Goal: Transaction & Acquisition: Purchase product/service

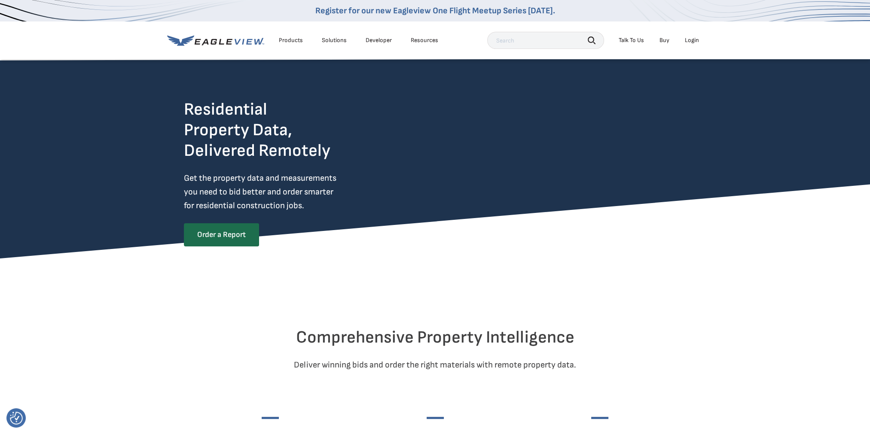
click at [692, 42] on div "Login" at bounding box center [692, 41] width 14 height 8
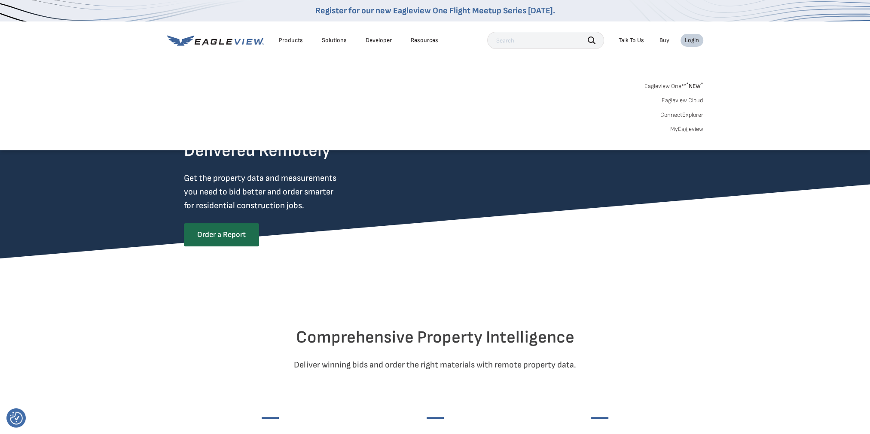
click at [684, 131] on link "MyEagleview" at bounding box center [686, 129] width 33 height 8
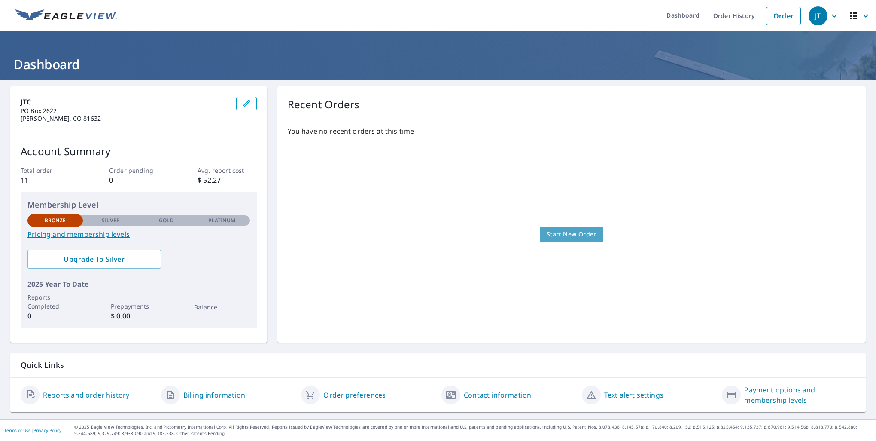
click at [570, 234] on span "Start New Order" at bounding box center [572, 234] width 50 height 11
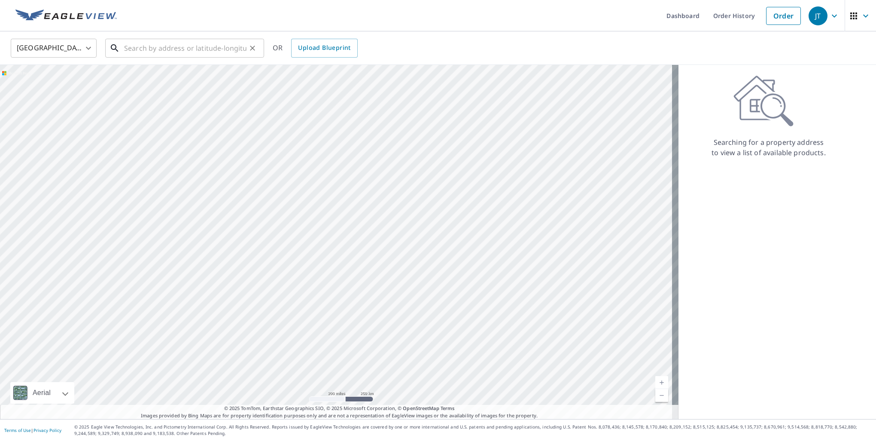
click at [148, 46] on input "text" at bounding box center [185, 48] width 122 height 24
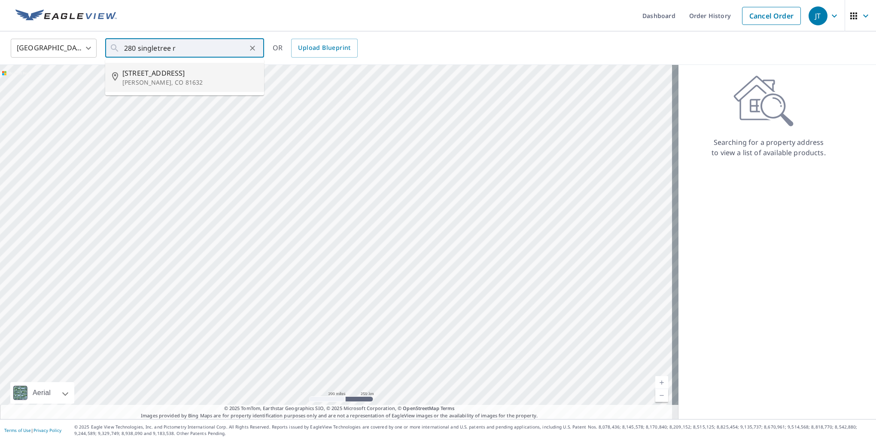
type input "280 Singletree Rd Edwards, CO 81632"
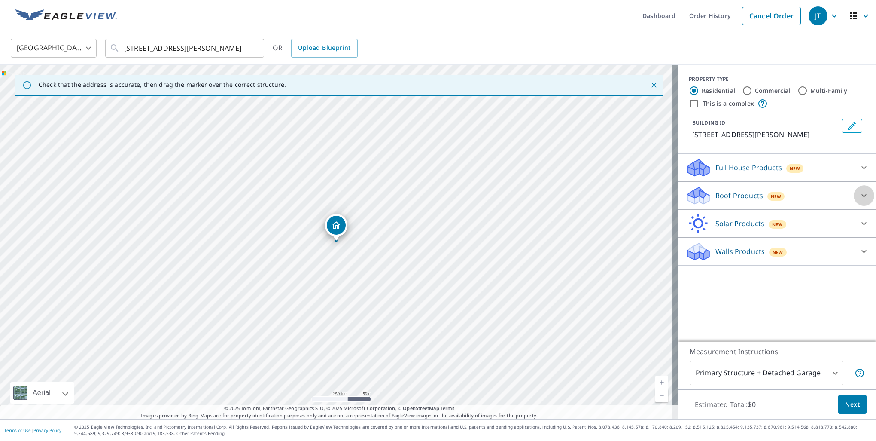
click at [860, 196] on icon at bounding box center [864, 195] width 10 height 10
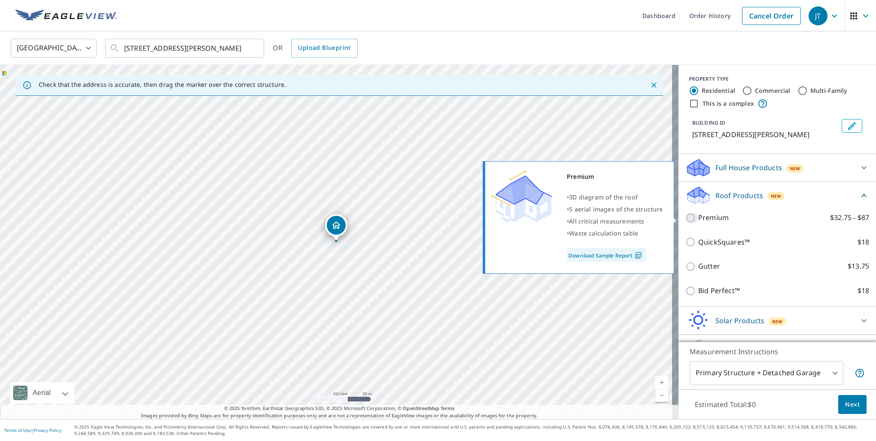
click at [686, 219] on input "Premium $32.75 - $87" at bounding box center [692, 218] width 13 height 10
checkbox input "true"
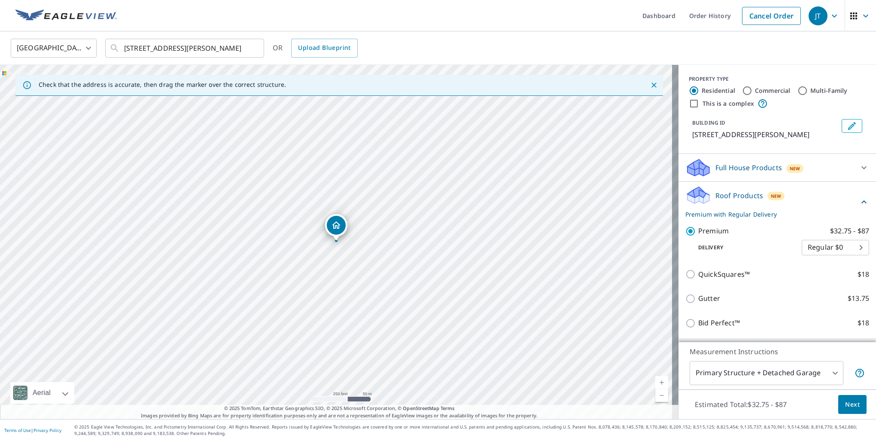
click at [829, 371] on body "JT JT Dashboard Order History Cancel Order JT United States US ​ 280 Singletree…" at bounding box center [438, 220] width 876 height 441
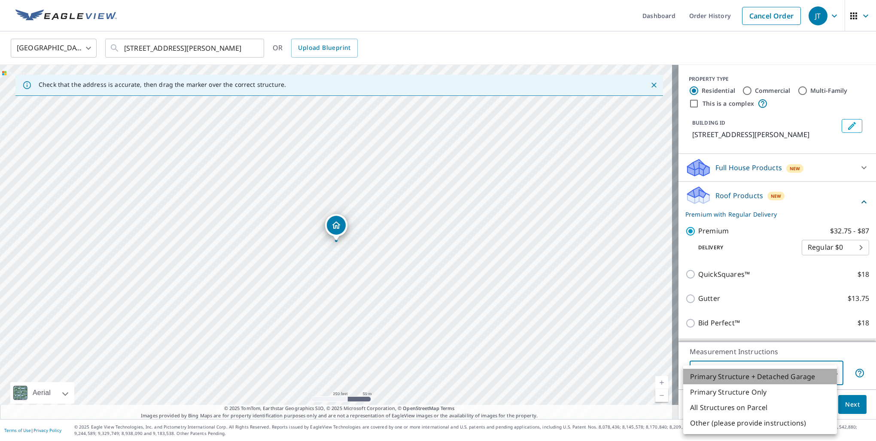
click at [799, 375] on li "Primary Structure + Detached Garage" at bounding box center [760, 376] width 154 height 15
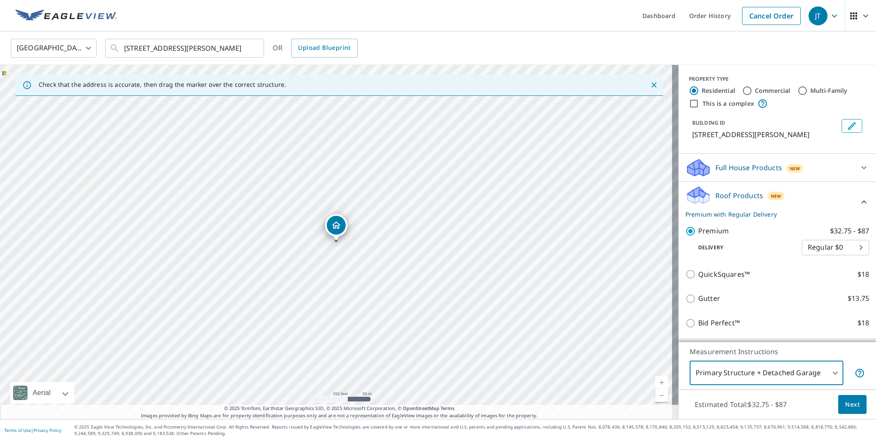
click at [835, 382] on body "JT JT Dashboard Order History Cancel Order JT United States US ​ 280 Singletree…" at bounding box center [438, 220] width 876 height 441
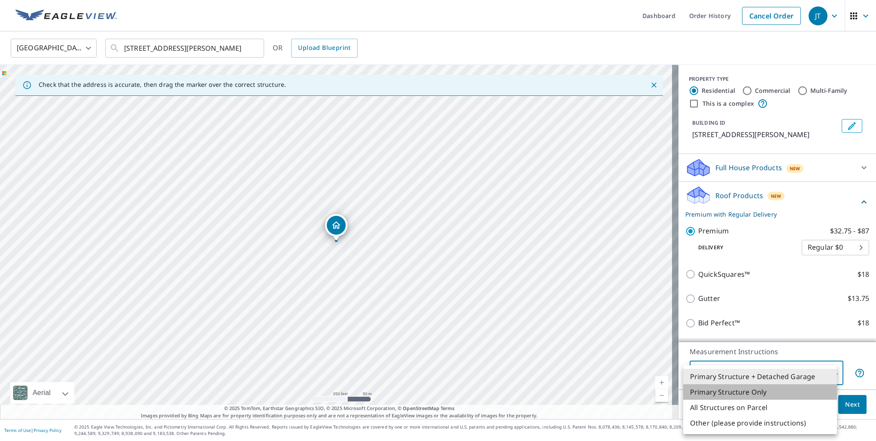
click at [775, 396] on li "Primary Structure Only" at bounding box center [760, 391] width 154 height 15
click at [808, 377] on body "JT JT Dashboard Order History Cancel Order JT United States US ​ 280 Singletree…" at bounding box center [438, 220] width 876 height 441
click at [782, 377] on li "Primary Structure + Detached Garage" at bounding box center [760, 376] width 154 height 15
click at [814, 377] on body "JT JT Dashboard Order History Cancel Order JT United States US ​ 280 Singletree…" at bounding box center [438, 220] width 876 height 441
click at [774, 409] on li "All Structures on Parcel" at bounding box center [760, 406] width 154 height 15
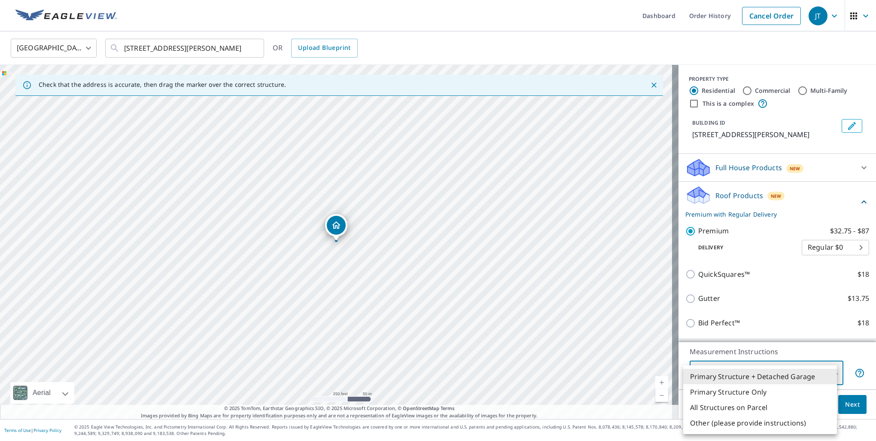
type input "3"
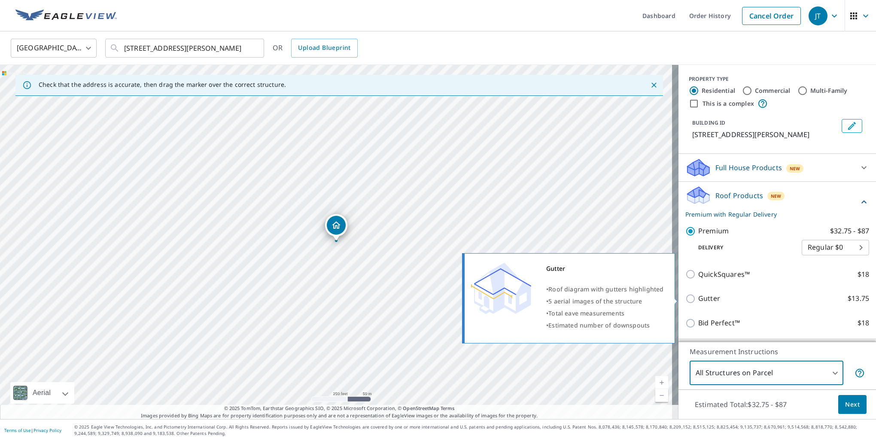
click at [687, 299] on input "Gutter $13.75" at bounding box center [692, 298] width 13 height 10
checkbox input "true"
type input "1"
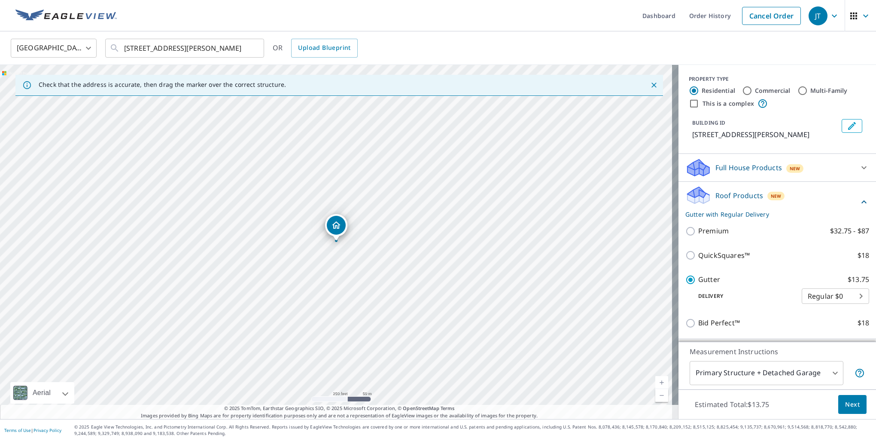
click at [687, 235] on input "Premium $32.75 - $87" at bounding box center [692, 231] width 13 height 10
checkbox input "true"
checkbox input "false"
click at [854, 175] on div at bounding box center [864, 167] width 21 height 21
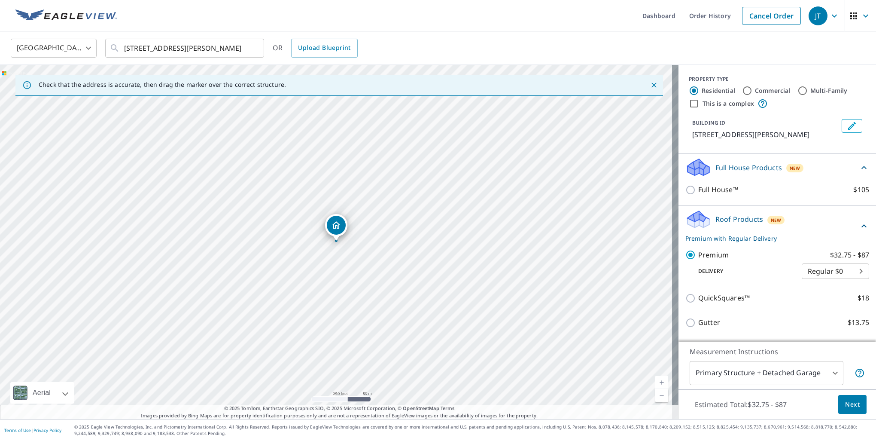
click at [850, 175] on div "Full House Products New" at bounding box center [778, 167] width 184 height 20
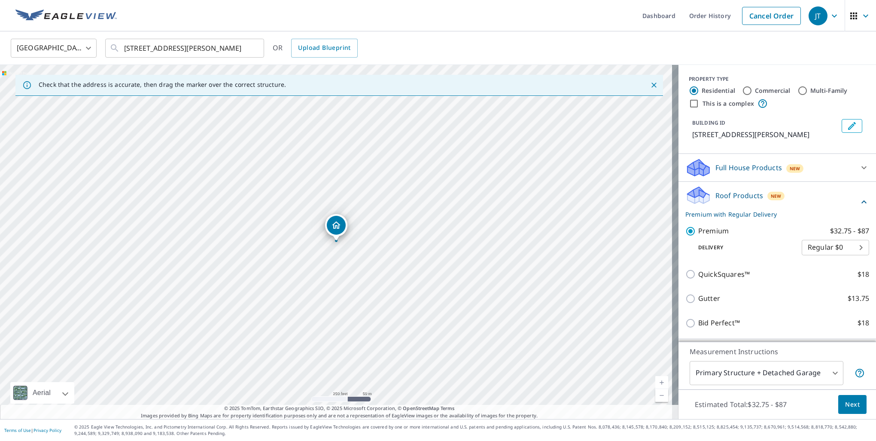
click at [855, 408] on button "Next" at bounding box center [852, 404] width 28 height 19
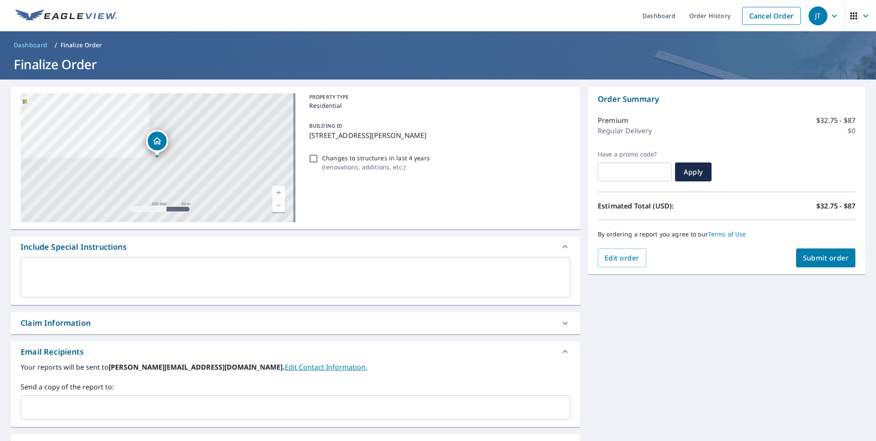
click at [813, 256] on span "Submit order" at bounding box center [826, 257] width 46 height 9
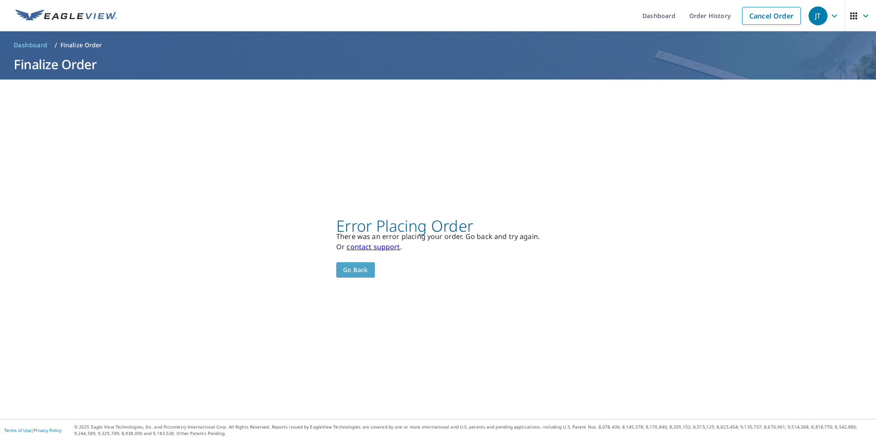
click at [347, 266] on span "Go back" at bounding box center [355, 270] width 25 height 11
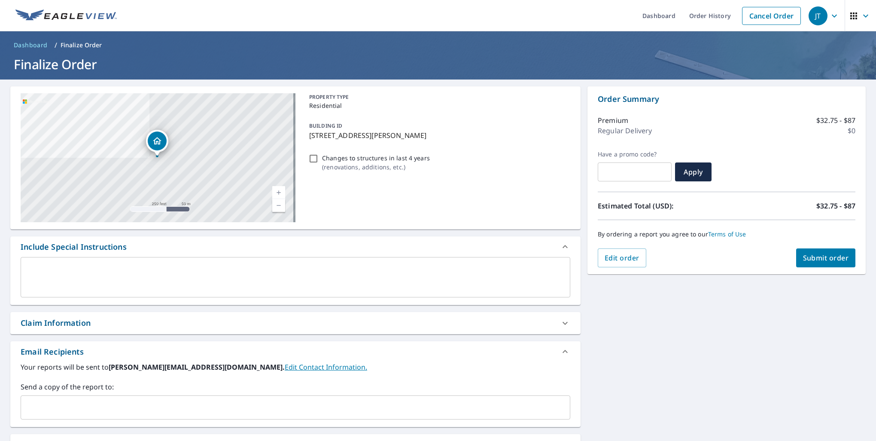
click at [823, 17] on span "JT" at bounding box center [825, 16] width 33 height 21
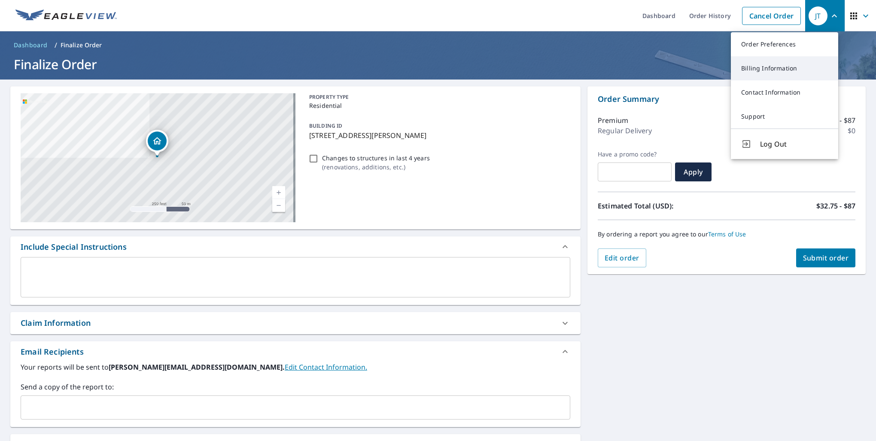
click at [779, 76] on link "Billing Information" at bounding box center [784, 68] width 107 height 24
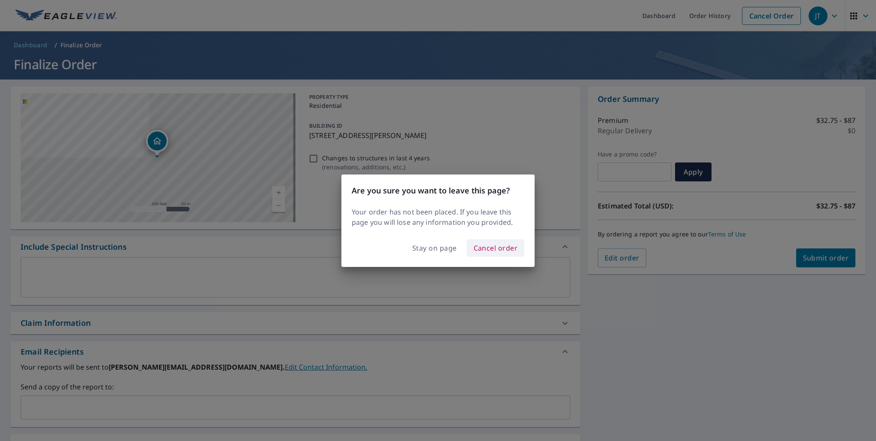
click at [497, 250] on span "Cancel order" at bounding box center [496, 248] width 44 height 12
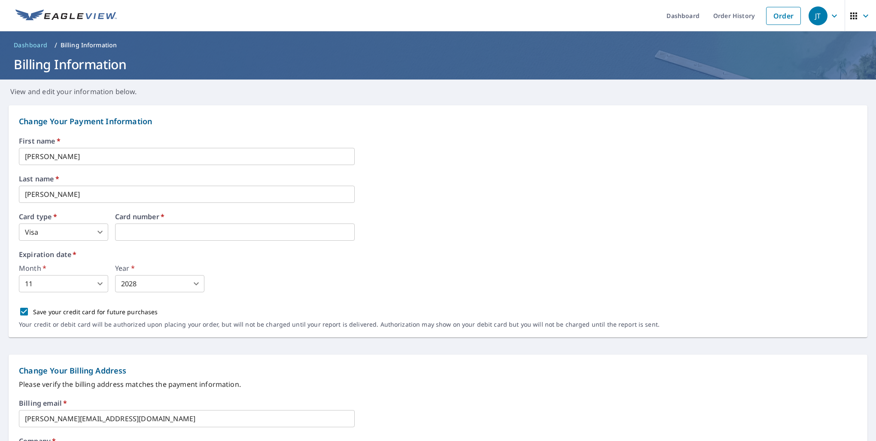
click at [254, 278] on div "Month   * 11 11 ​ Year   * 2028 2028 ​" at bounding box center [438, 278] width 838 height 27
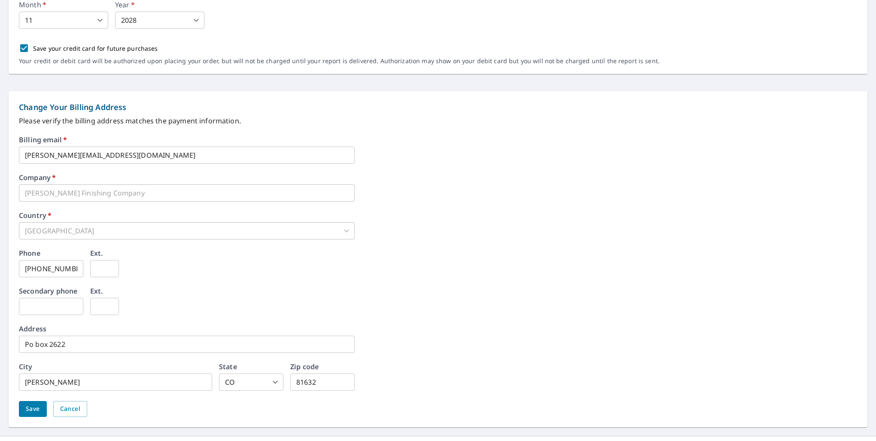
scroll to position [280, 0]
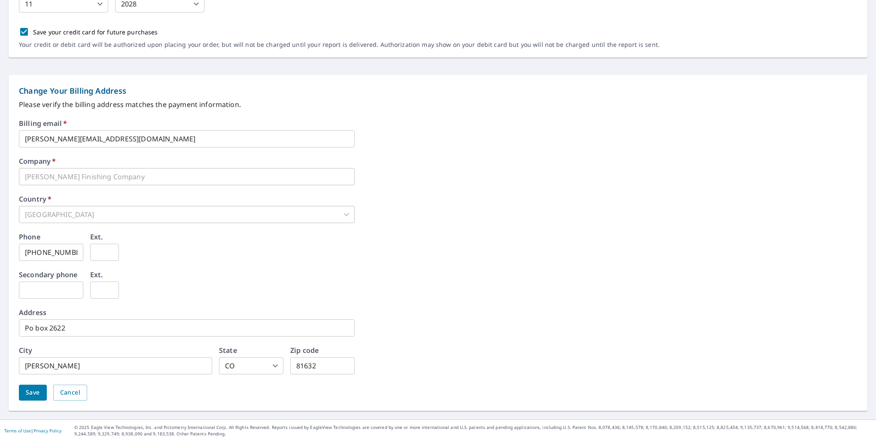
click at [26, 391] on span "Save" at bounding box center [33, 392] width 14 height 11
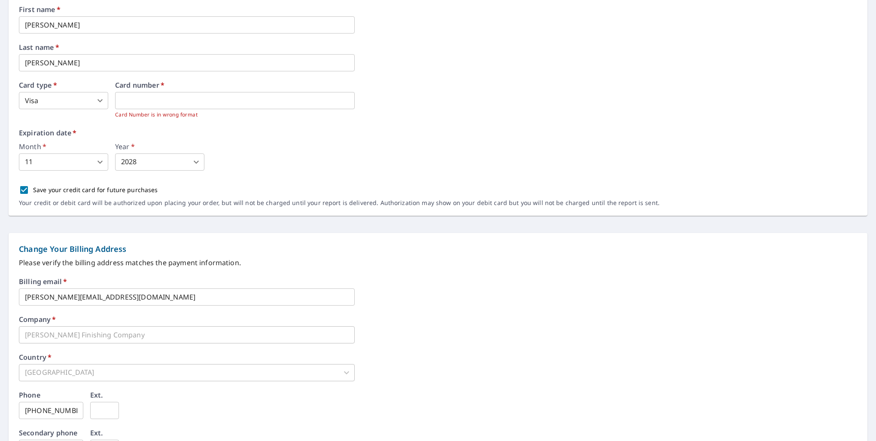
scroll to position [161, 0]
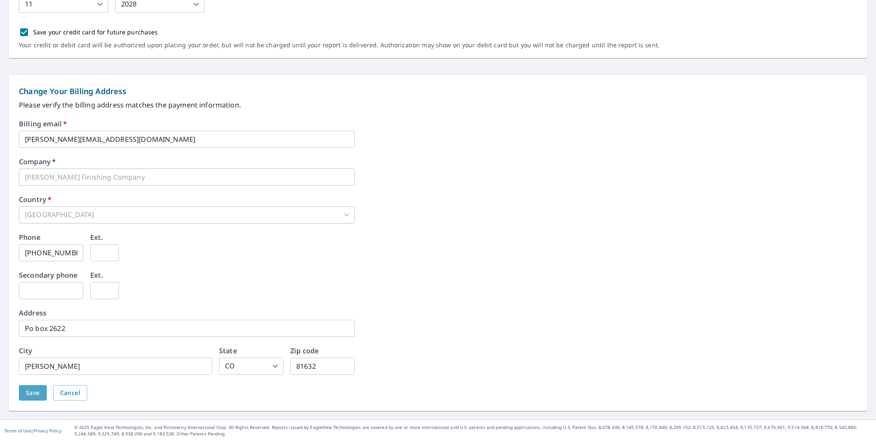
click at [40, 393] on button "Save" at bounding box center [33, 393] width 28 height 16
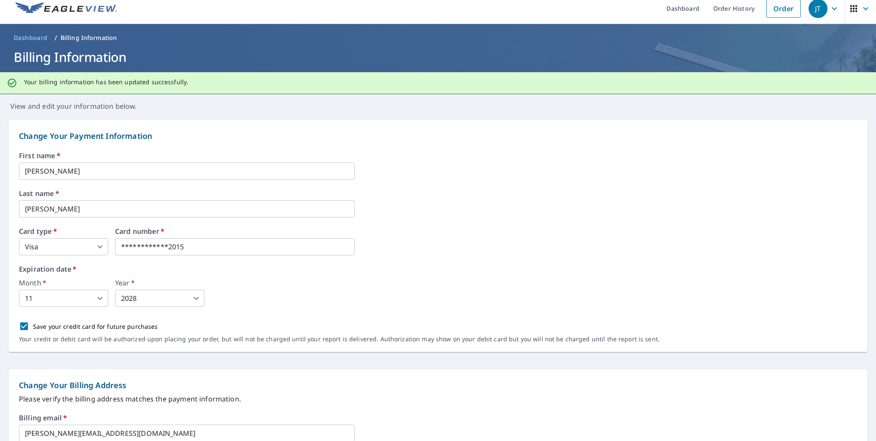
scroll to position [0, 0]
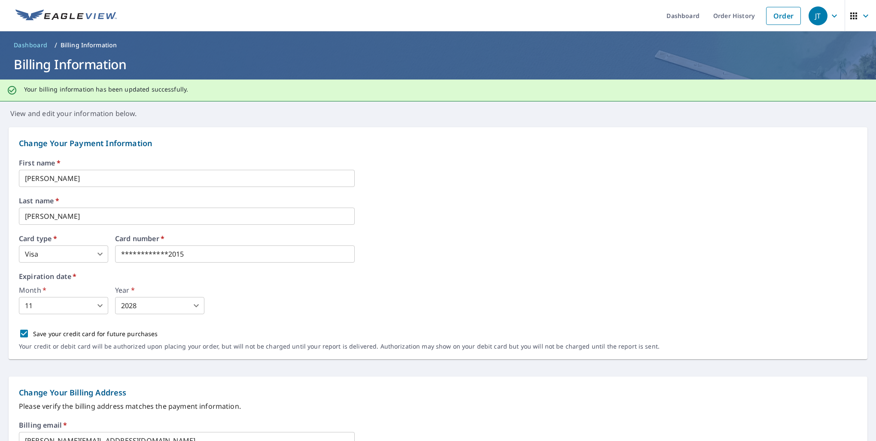
click at [820, 15] on div "JT" at bounding box center [818, 15] width 19 height 19
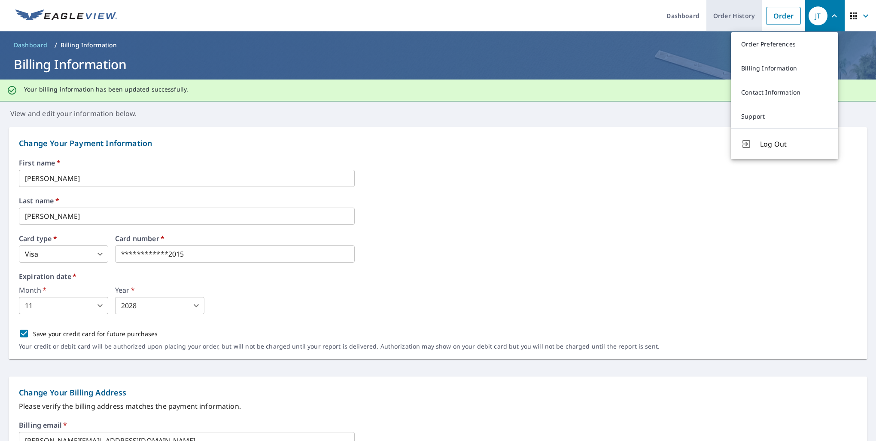
click at [729, 21] on link "Order History" at bounding box center [734, 15] width 55 height 31
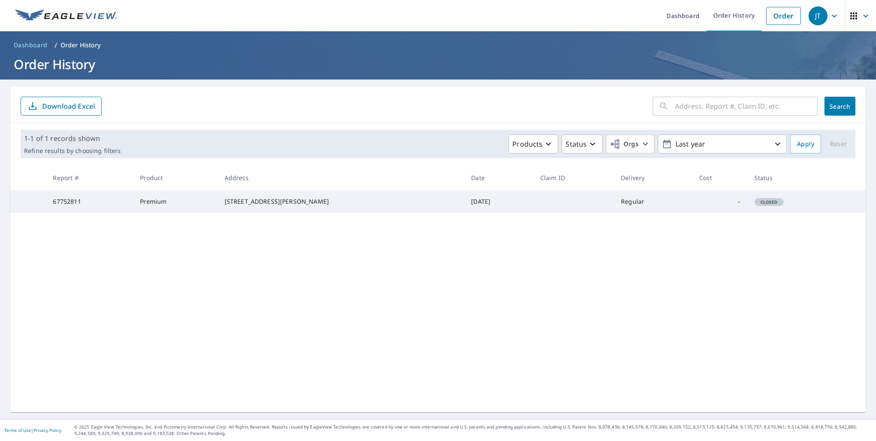
click at [464, 209] on td "Oct 06, 2025" at bounding box center [498, 201] width 69 height 22
click at [177, 204] on td "Premium" at bounding box center [175, 201] width 84 height 22
click at [238, 204] on td "280 Singletree Rd Edwards, CO 81632" at bounding box center [341, 201] width 247 height 22
click at [760, 205] on span "Closed" at bounding box center [769, 202] width 27 height 6
click at [265, 206] on div "280 Singletree Rd Edwards, CO 81632" at bounding box center [341, 201] width 233 height 9
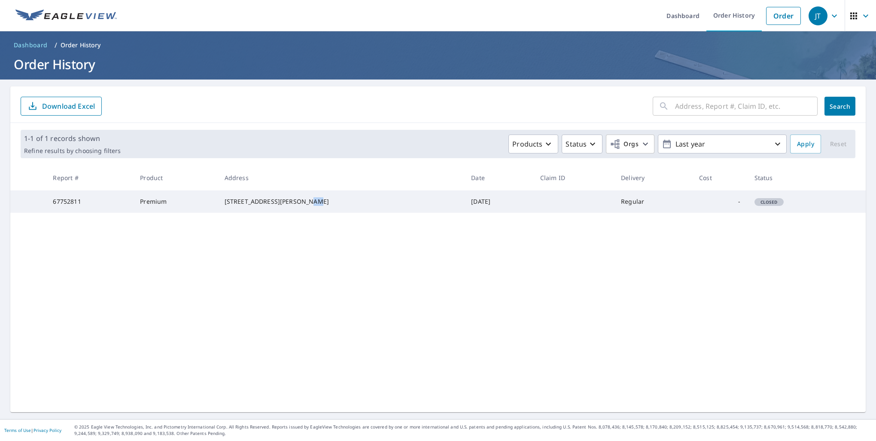
click at [265, 206] on div "280 Singletree Rd Edwards, CO 81632" at bounding box center [341, 201] width 233 height 9
drag, startPoint x: 265, startPoint y: 214, endPoint x: 140, endPoint y: 212, distance: 125.4
click at [133, 212] on td "67752811" at bounding box center [89, 201] width 87 height 22
click at [38, 46] on span "Dashboard" at bounding box center [31, 45] width 34 height 9
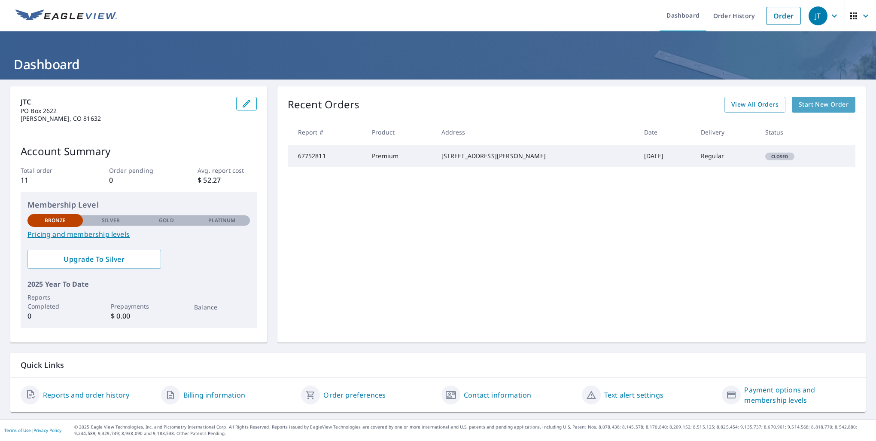
click at [828, 100] on span "Start New Order" at bounding box center [824, 104] width 50 height 11
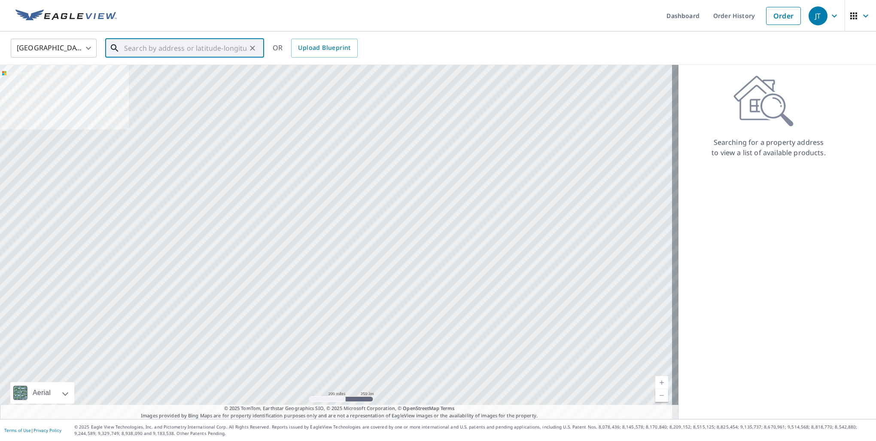
drag, startPoint x: 165, startPoint y: 56, endPoint x: 169, endPoint y: 54, distance: 4.4
click at [167, 55] on input "text" at bounding box center [185, 48] width 122 height 24
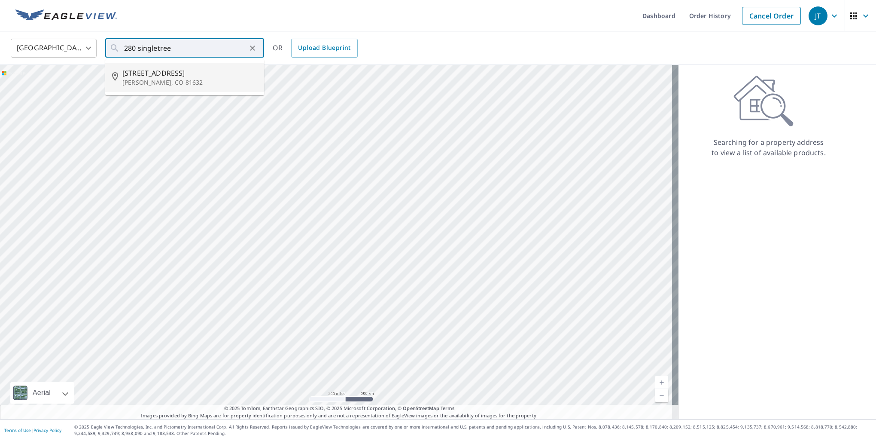
type input "280 Singletree Rd Edwards, CO 81632"
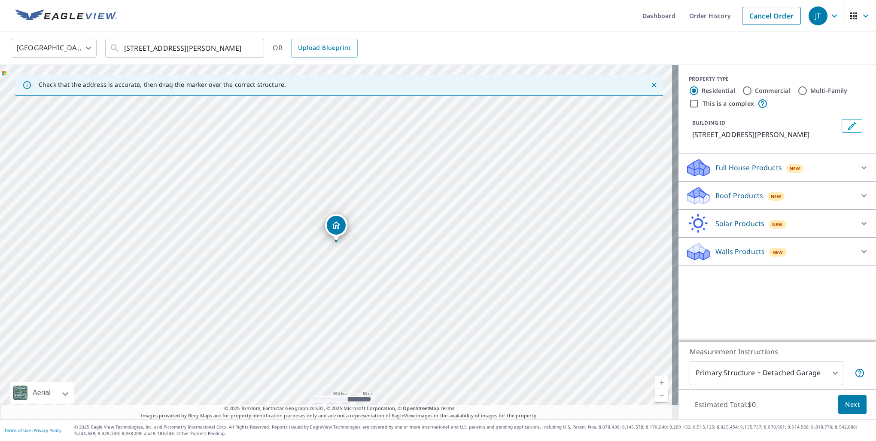
click at [854, 190] on div at bounding box center [864, 195] width 21 height 21
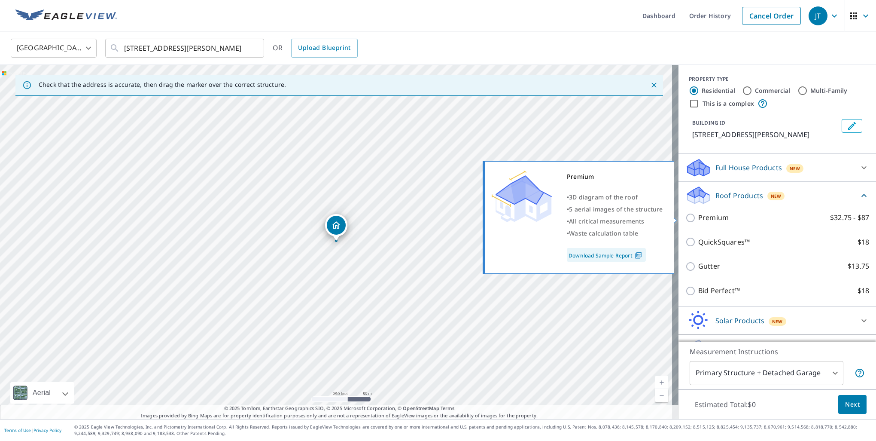
click at [688, 216] on input "Premium $32.75 - $87" at bounding box center [692, 218] width 13 height 10
checkbox input "true"
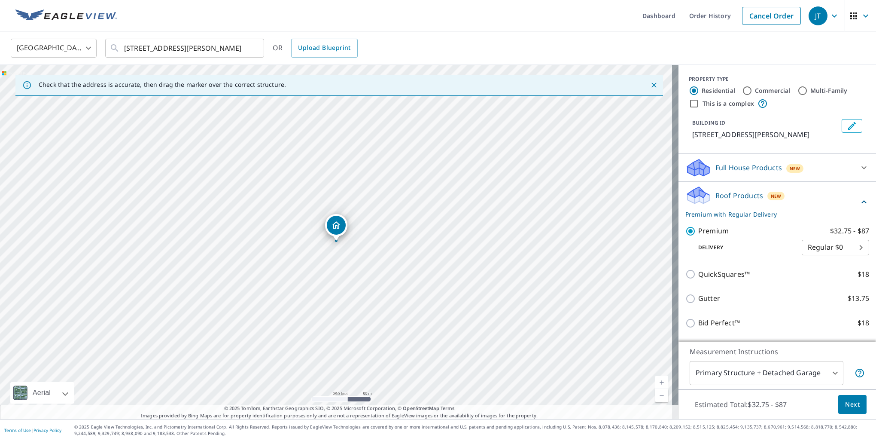
drag, startPoint x: 847, startPoint y: 408, endPoint x: 818, endPoint y: 356, distance: 59.0
click at [818, 356] on div "Measurement Instructions Primary Structure + Detached Garage 1 ​ Estimated Tota…" at bounding box center [778, 380] width 198 height 78
click at [826, 370] on body "JT JT Dashboard Order History Cancel Order JT United States US ​ 280 Singletree…" at bounding box center [438, 220] width 876 height 441
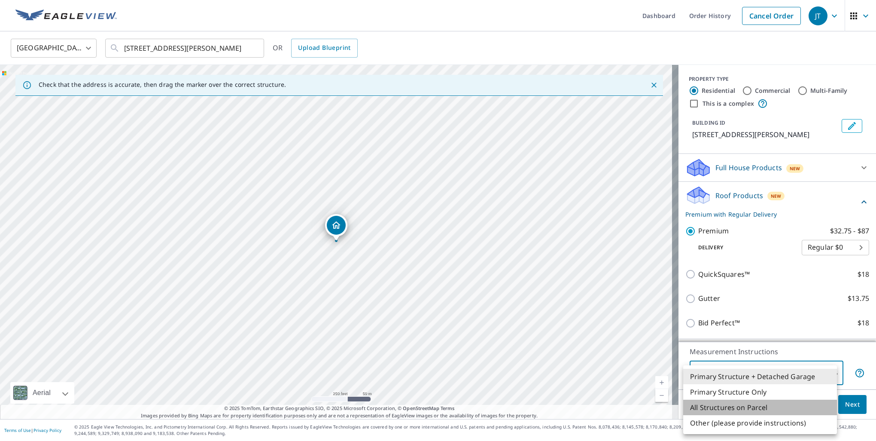
click at [761, 407] on li "All Structures on Parcel" at bounding box center [760, 406] width 154 height 15
type input "3"
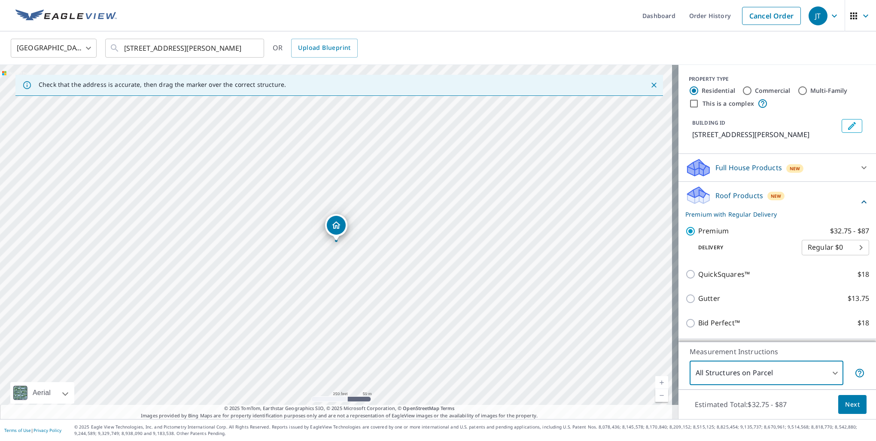
click at [863, 403] on div "Estimated Total: $32.75 - $87 Next" at bounding box center [778, 404] width 198 height 30
click at [851, 403] on span "Next" at bounding box center [852, 404] width 15 height 11
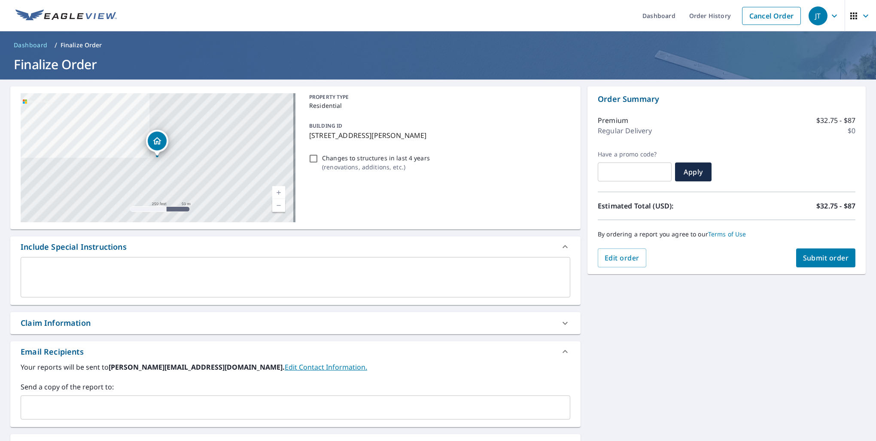
click at [815, 259] on span "Submit order" at bounding box center [826, 257] width 46 height 9
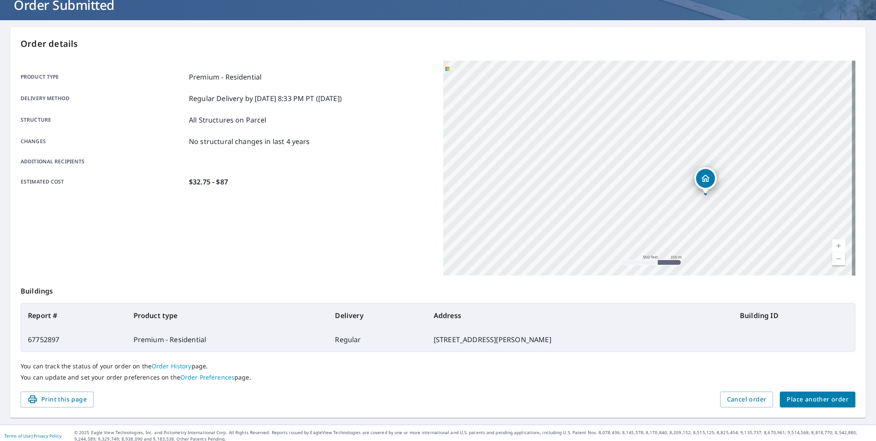
scroll to position [64, 0]
